Goal: Find specific page/section: Find specific page/section

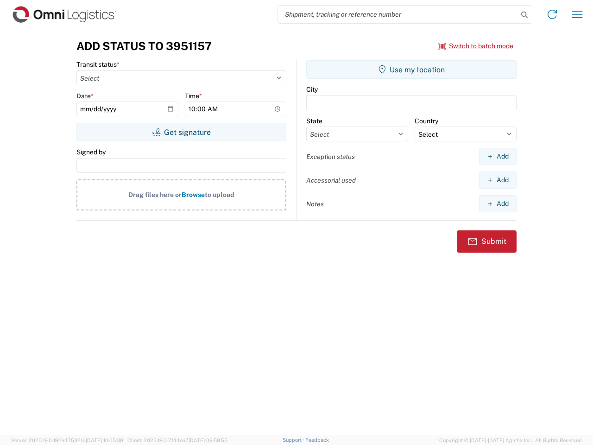
click at [398, 14] on input "search" at bounding box center [398, 15] width 240 height 18
click at [525, 15] on icon at bounding box center [524, 14] width 13 height 13
click at [553, 14] on icon at bounding box center [552, 14] width 15 height 15
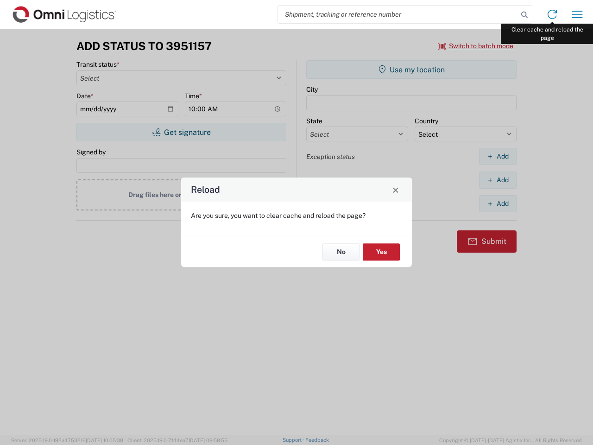
click at [578, 14] on div "Reload Are you sure, you want to clear cache and reload the page? No Yes" at bounding box center [296, 222] width 593 height 445
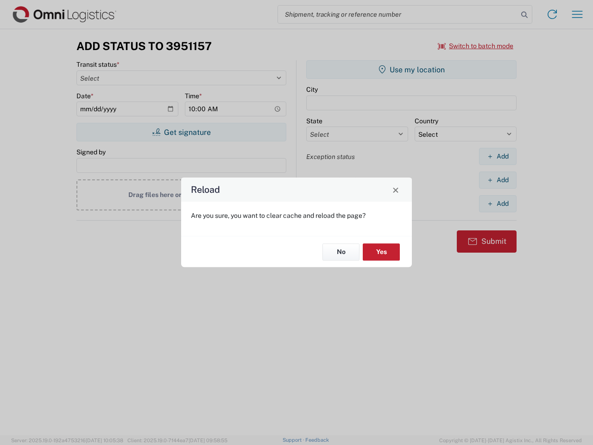
click at [476, 46] on div "Reload Are you sure, you want to clear cache and reload the page? No Yes" at bounding box center [296, 222] width 593 height 445
click at [181, 132] on div "Reload Are you sure, you want to clear cache and reload the page? No Yes" at bounding box center [296, 222] width 593 height 445
click at [412, 70] on div "Reload Are you sure, you want to clear cache and reload the page? No Yes" at bounding box center [296, 222] width 593 height 445
click at [498, 156] on div "Reload Are you sure, you want to clear cache and reload the page? No Yes" at bounding box center [296, 222] width 593 height 445
click at [498, 180] on div "Reload Are you sure, you want to clear cache and reload the page? No Yes" at bounding box center [296, 222] width 593 height 445
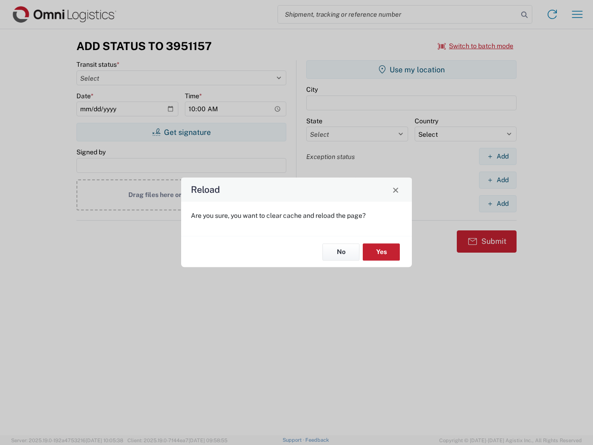
click at [498, 203] on div "Reload Are you sure, you want to clear cache and reload the page? No Yes" at bounding box center [296, 222] width 593 height 445
